Goal: Task Accomplishment & Management: Manage account settings

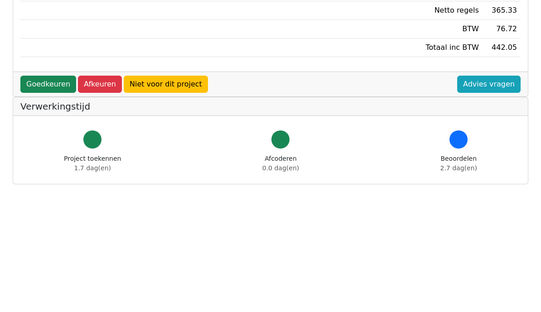
scroll to position [273, 0]
click at [39, 82] on link "Goedkeuren" at bounding box center [48, 84] width 56 height 17
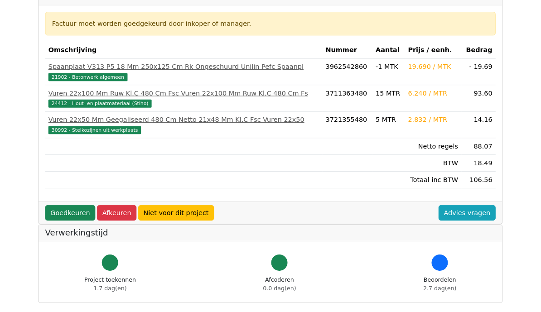
scroll to position [151, 0]
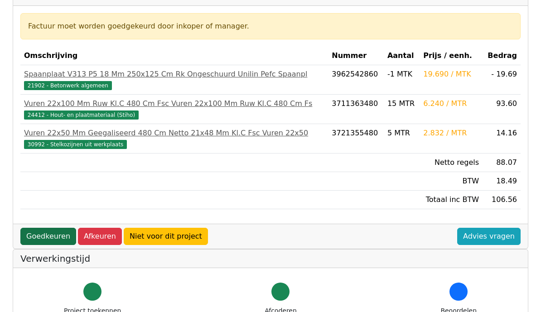
click at [46, 236] on link "Goedkeuren" at bounding box center [48, 236] width 56 height 17
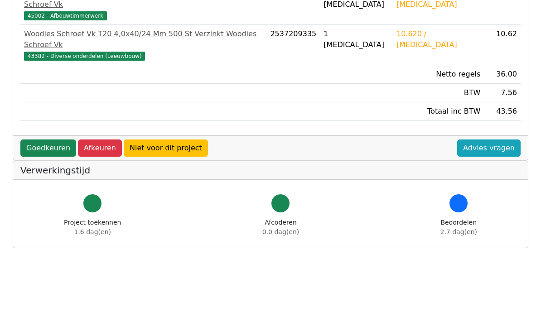
scroll to position [272, 0]
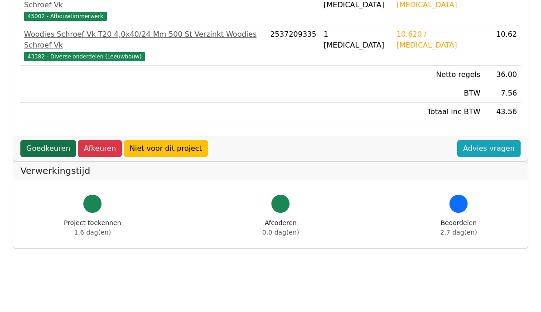
click at [39, 140] on link "Goedkeuren" at bounding box center [48, 148] width 56 height 17
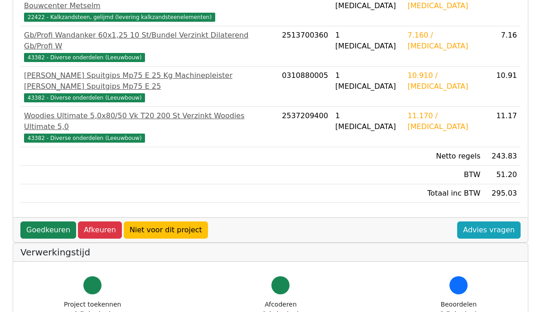
scroll to position [472, 0]
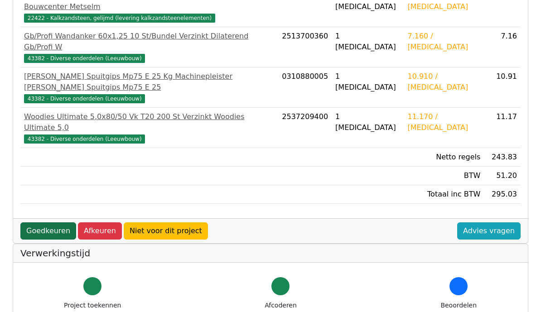
click at [43, 223] on link "Goedkeuren" at bounding box center [48, 231] width 56 height 17
